Goal: Task Accomplishment & Management: Use online tool/utility

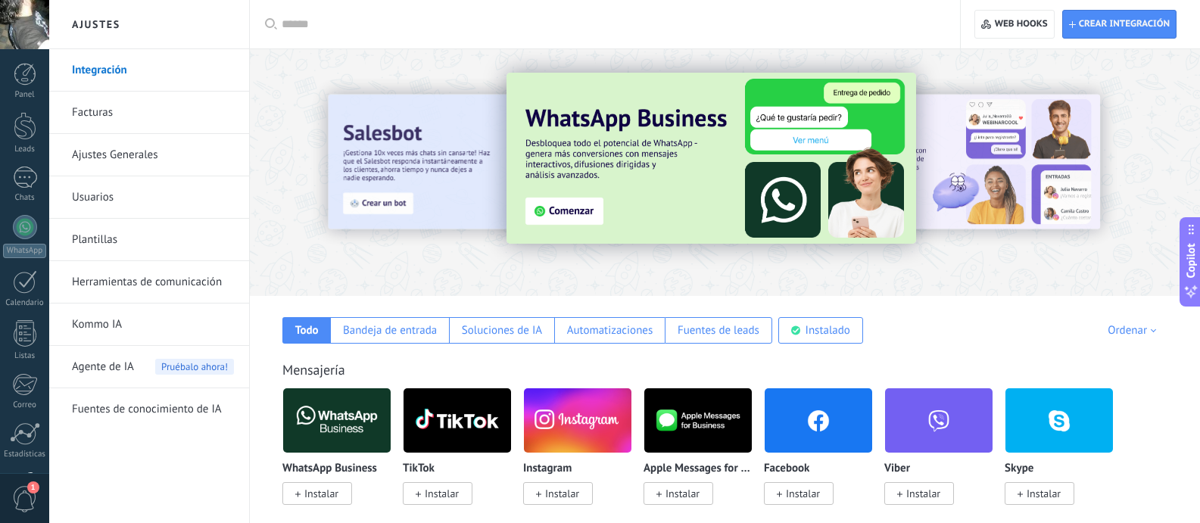
drag, startPoint x: 776, startPoint y: 31, endPoint x: 733, endPoint y: 34, distance: 42.5
click at [776, 30] on input "text" at bounding box center [610, 25] width 657 height 16
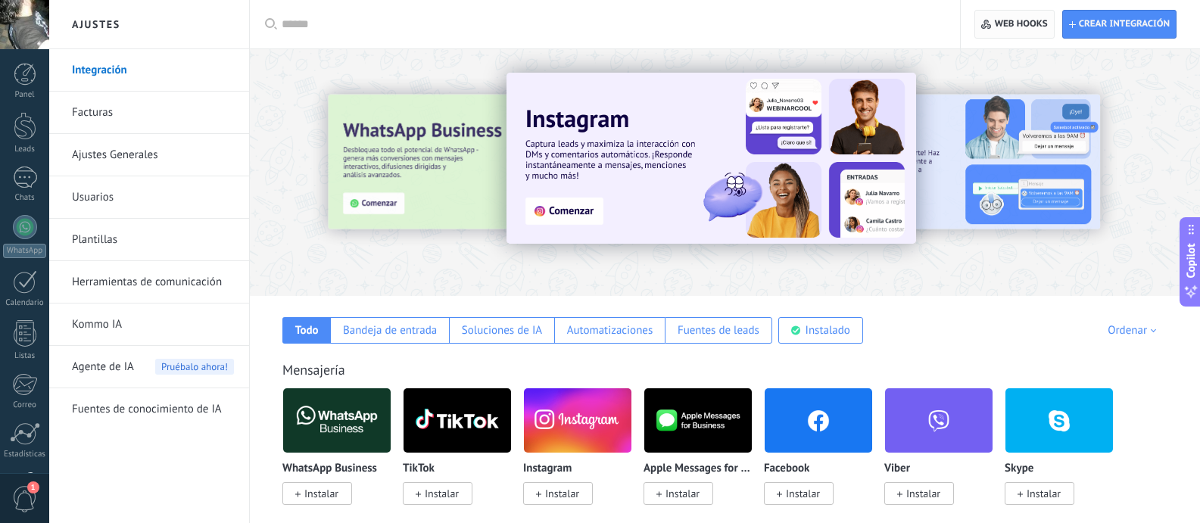
click at [1019, 23] on span "Web hooks 0" at bounding box center [1020, 24] width 53 height 12
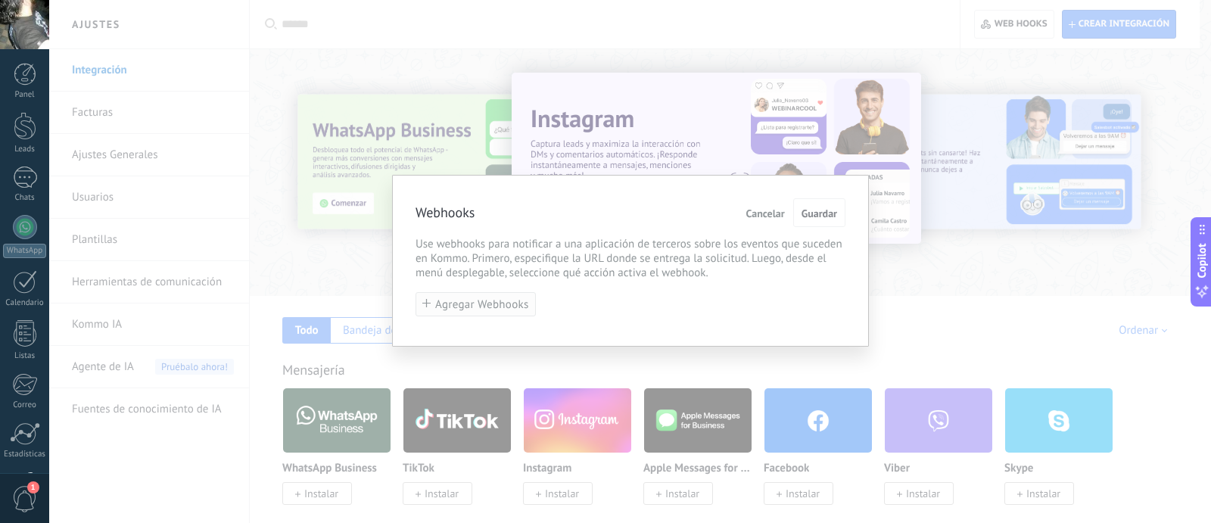
click at [450, 310] on span "Agregar Webhooks" at bounding box center [482, 304] width 94 height 11
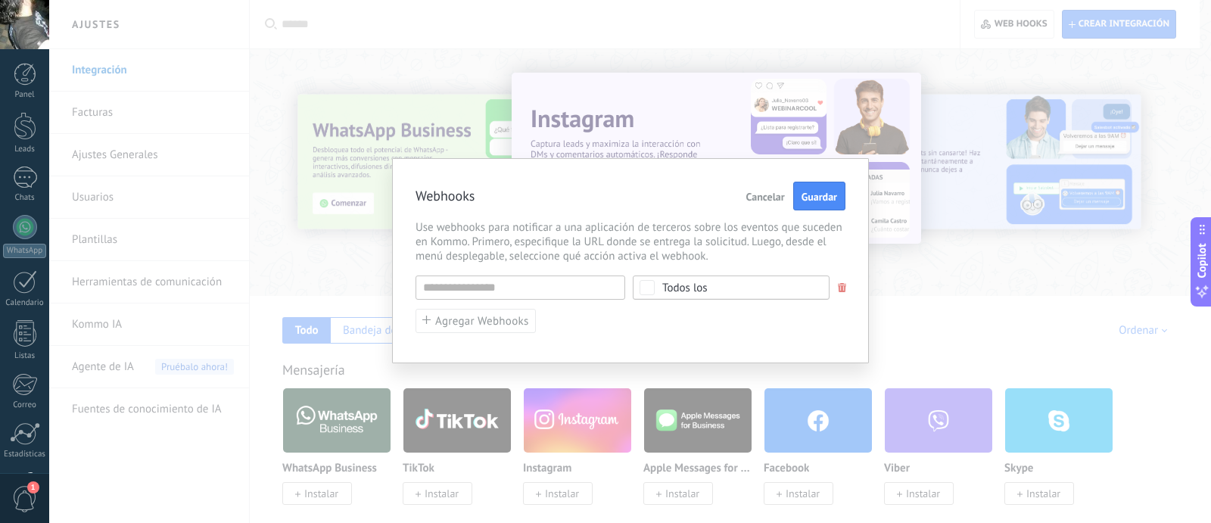
click at [674, 291] on div "Todos los" at bounding box center [684, 287] width 45 height 11
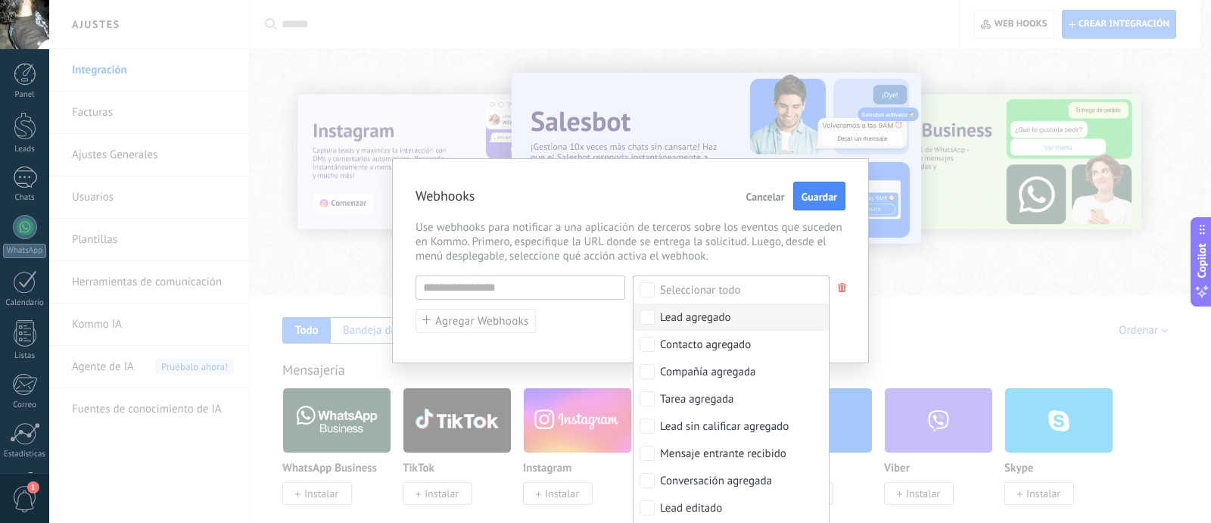
click at [717, 314] on div "Lead agregado" at bounding box center [695, 317] width 71 height 15
click at [497, 288] on input "text" at bounding box center [521, 287] width 210 height 24
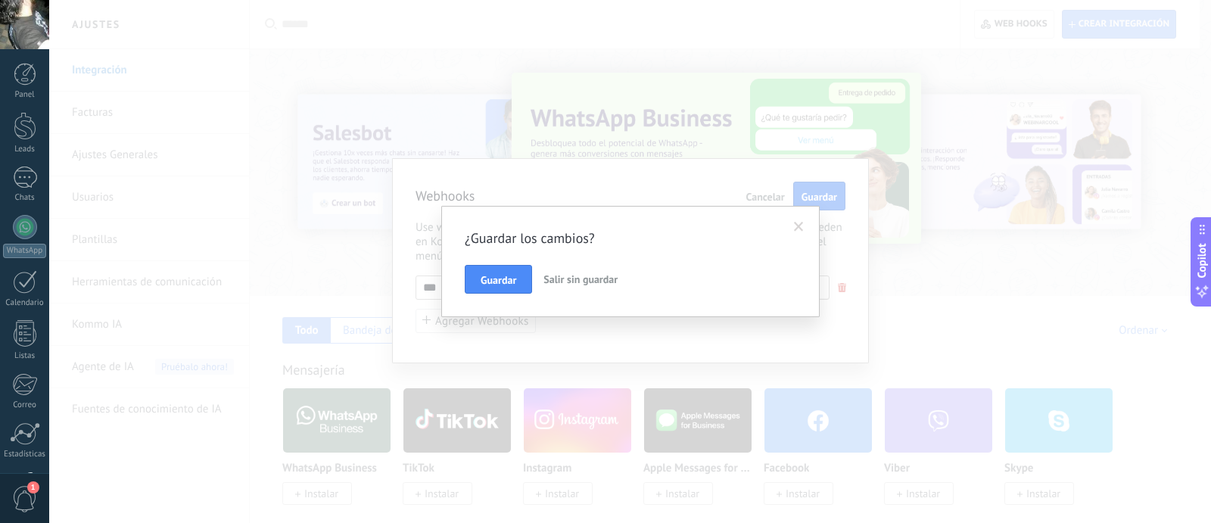
type input "**********"
click at [613, 285] on span "Salir sin guardar" at bounding box center [580, 279] width 74 height 14
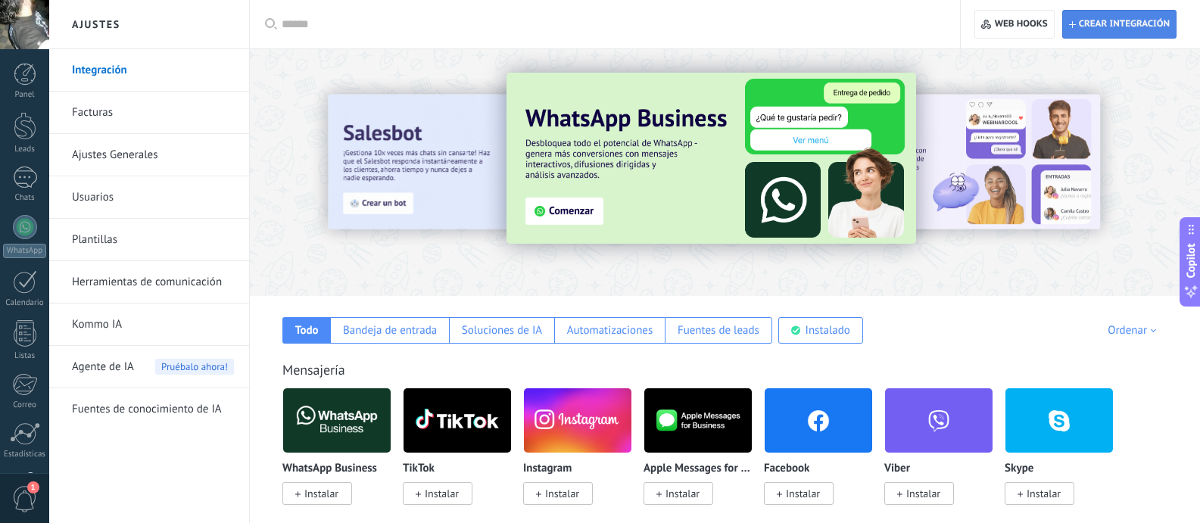
click at [1106, 29] on span "Crear integración" at bounding box center [1123, 24] width 91 height 12
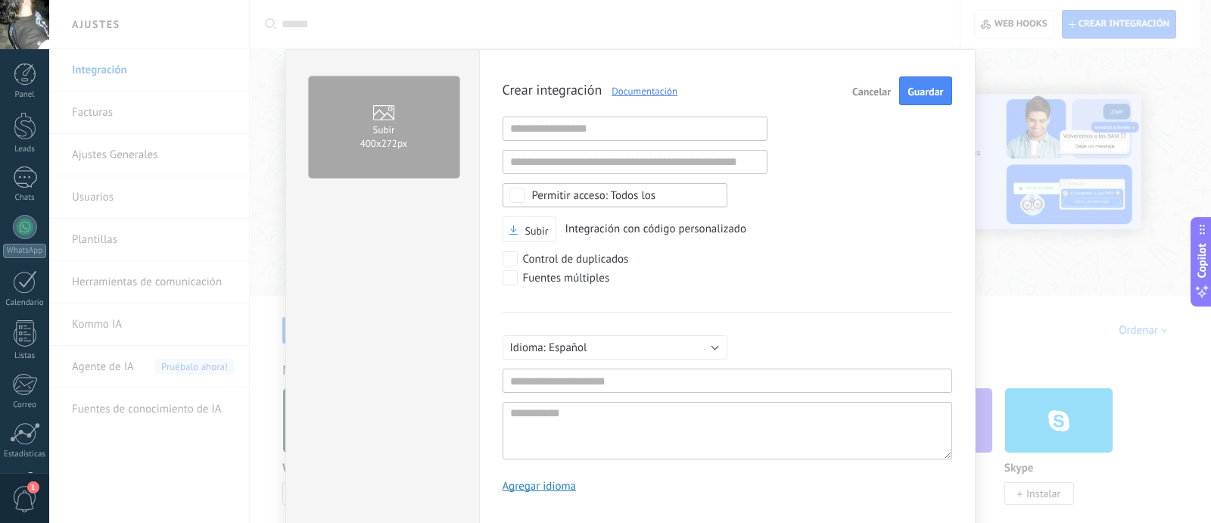
click at [879, 96] on span "Cancelar" at bounding box center [871, 91] width 39 height 11
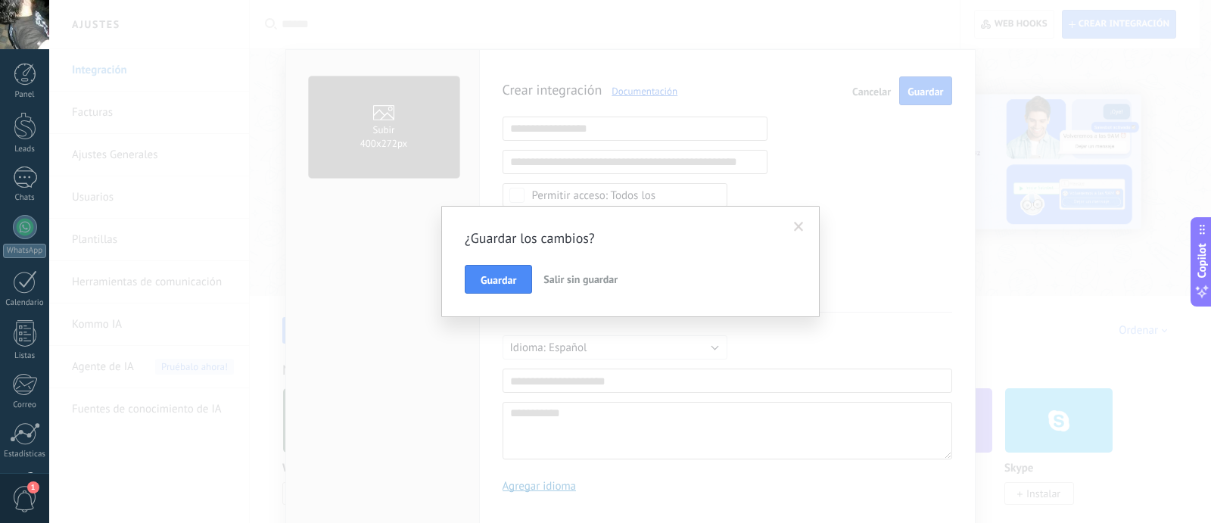
click at [590, 276] on span "Salir sin guardar" at bounding box center [580, 279] width 74 height 14
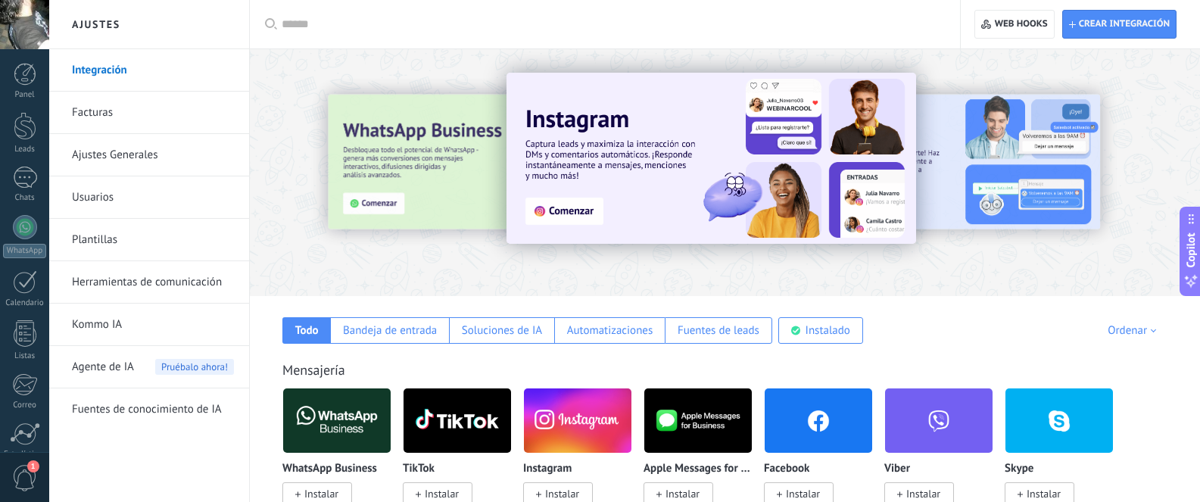
type textarea "**********"
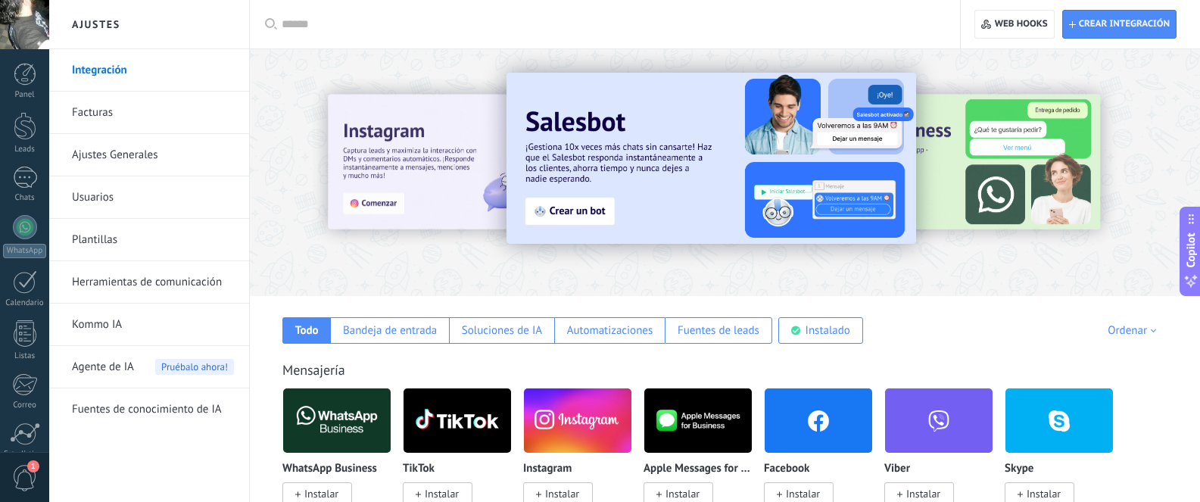
scroll to position [16, 0]
